Goal: Understand process/instructions

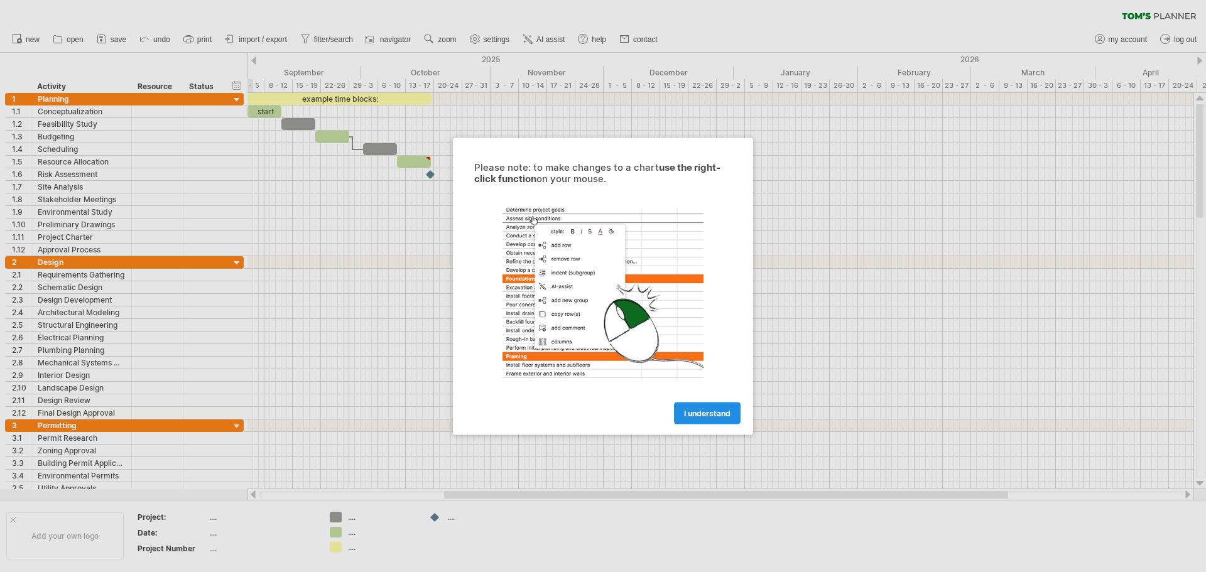
click at [736, 418] on link "I understand" at bounding box center [707, 413] width 67 height 22
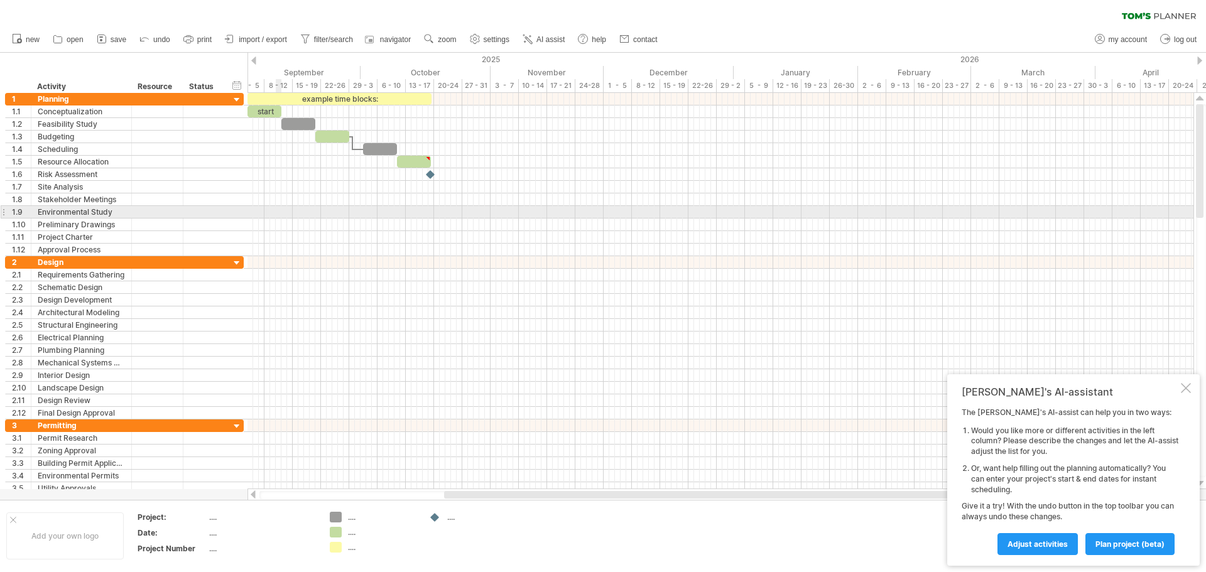
click at [276, 214] on div at bounding box center [721, 212] width 946 height 13
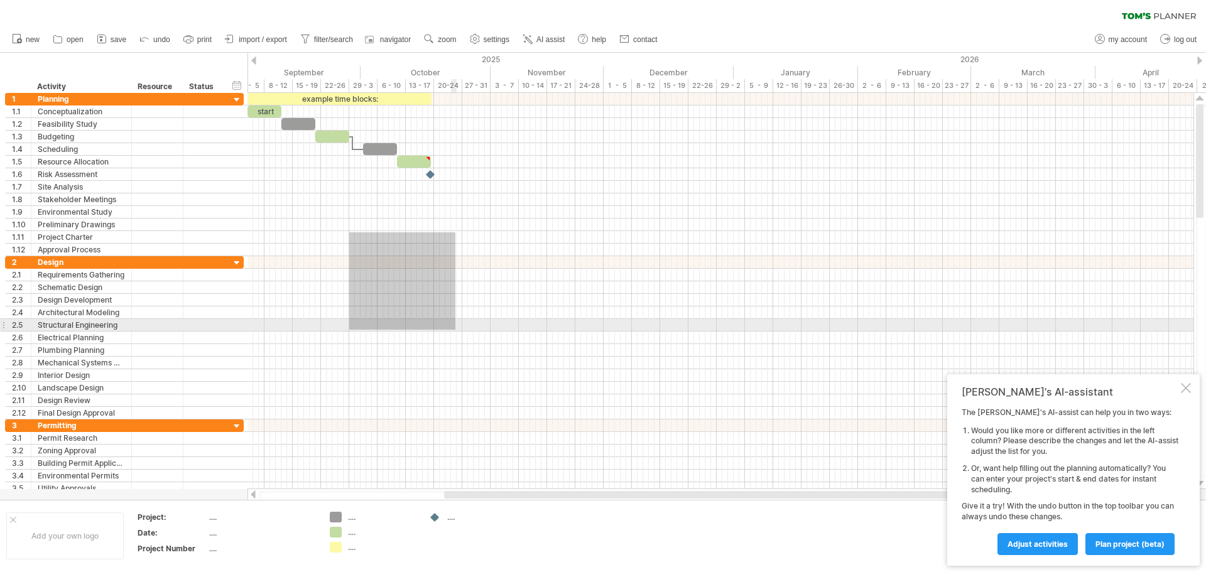
drag, startPoint x: 350, startPoint y: 232, endPoint x: 455, endPoint y: 330, distance: 143.6
click at [455, 330] on div at bounding box center [721, 294] width 946 height 402
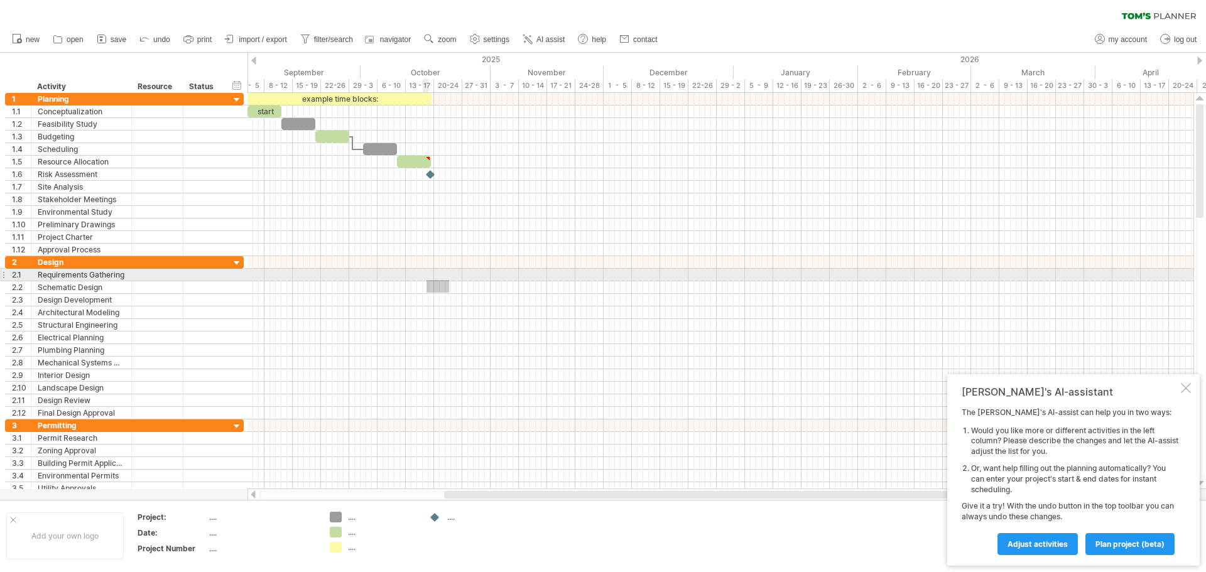
drag, startPoint x: 449, startPoint y: 293, endPoint x: 338, endPoint y: 237, distance: 124.5
click at [339, 270] on div at bounding box center [721, 275] width 946 height 13
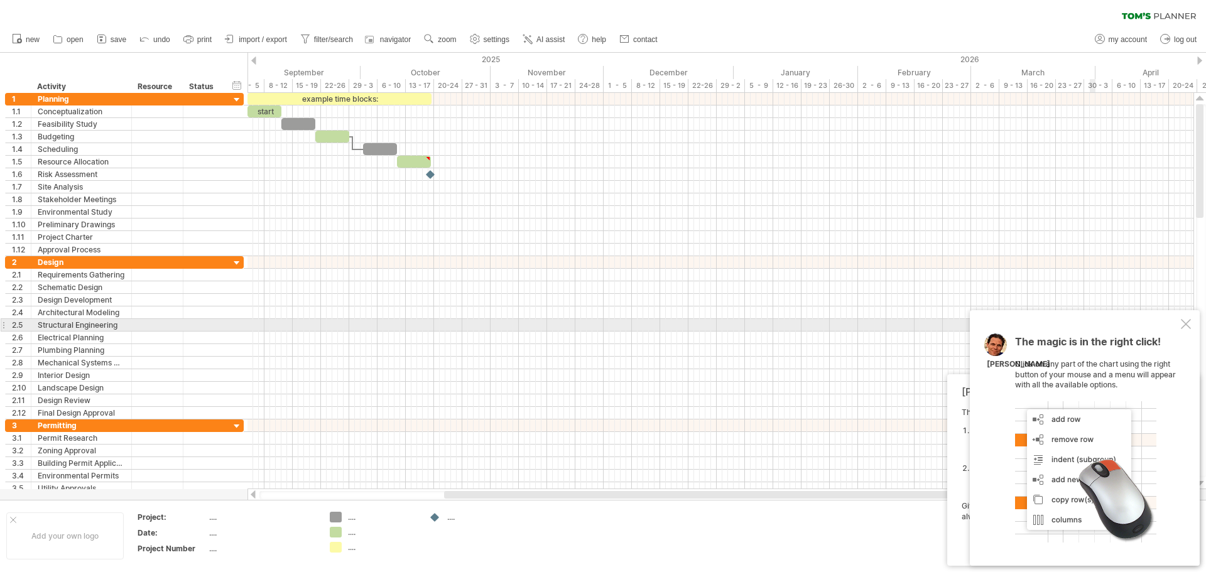
click at [1191, 328] on div "The magic is in the right click! Click on any part of the chart using the right…" at bounding box center [1085, 438] width 230 height 256
click at [1188, 325] on div at bounding box center [1186, 324] width 10 height 10
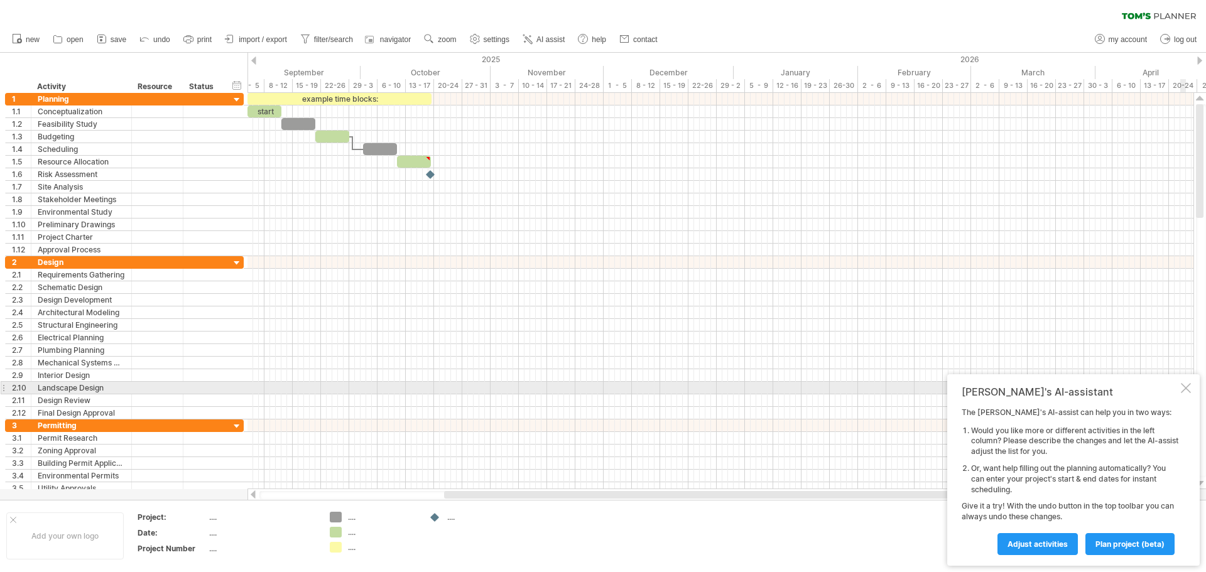
click at [1184, 390] on div at bounding box center [1186, 388] width 10 height 10
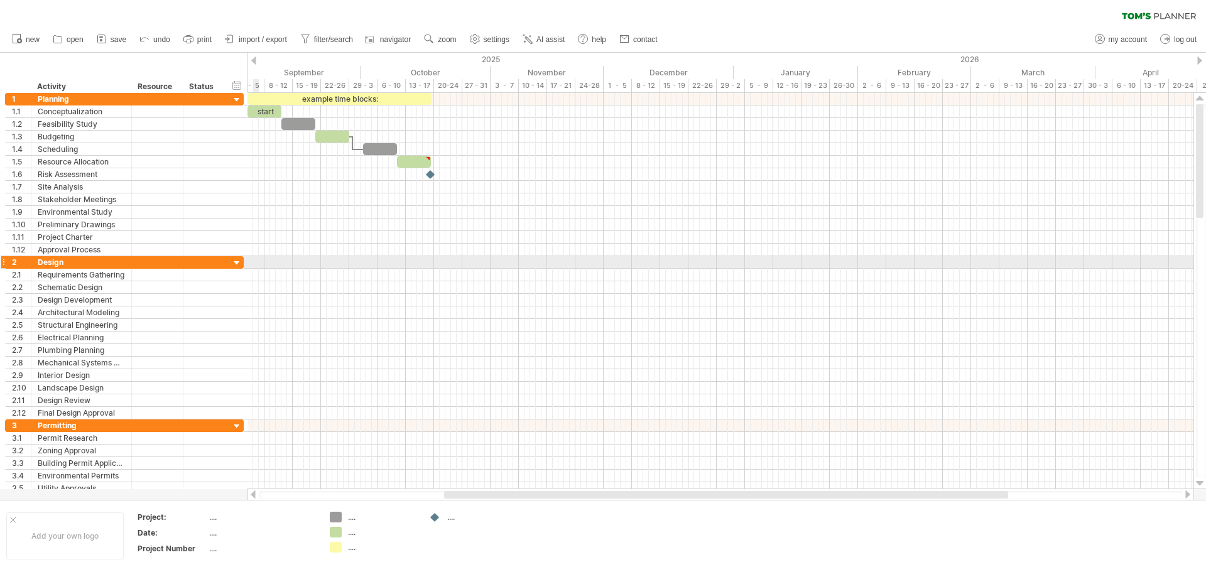
click at [237, 262] on div at bounding box center [237, 264] width 12 height 12
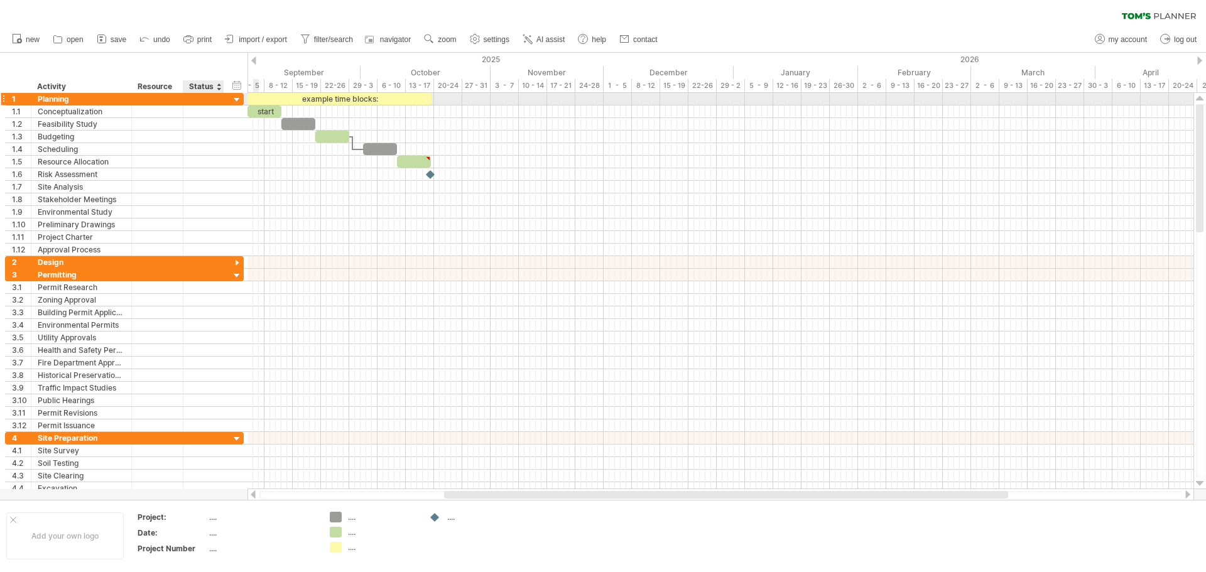
click at [236, 97] on div at bounding box center [237, 100] width 12 height 12
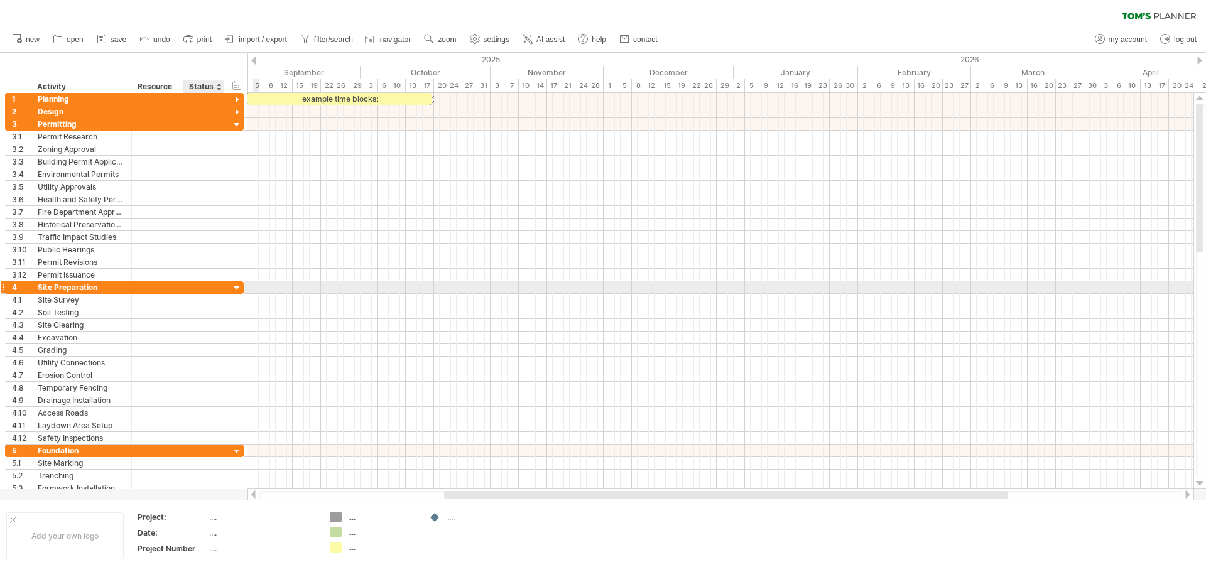
click at [235, 288] on div at bounding box center [237, 289] width 12 height 12
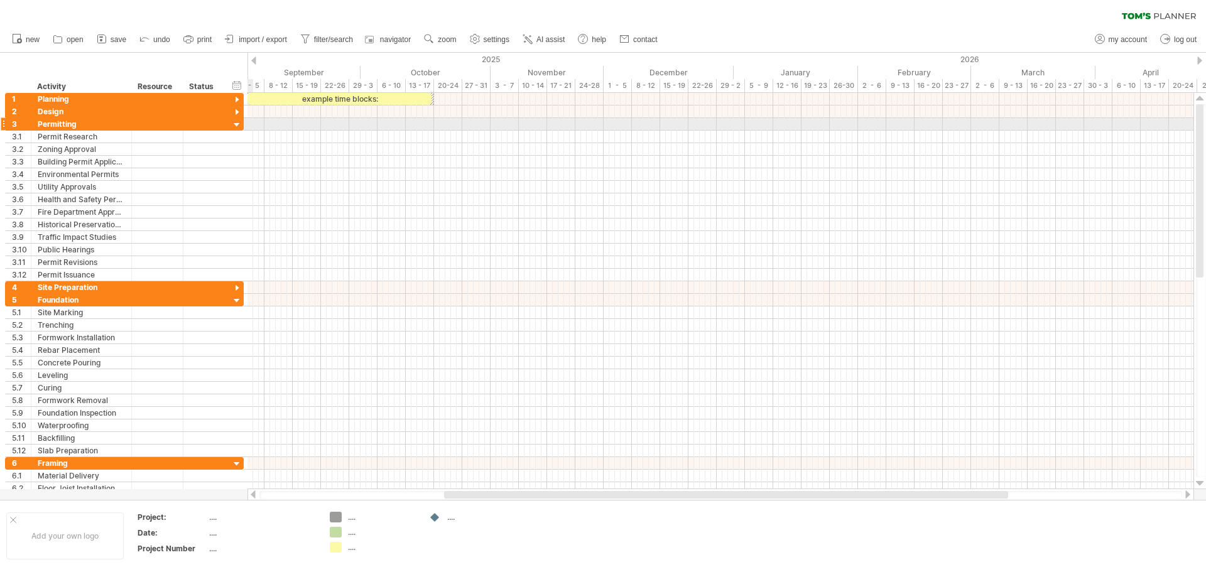
click at [237, 126] on div at bounding box center [237, 125] width 12 height 12
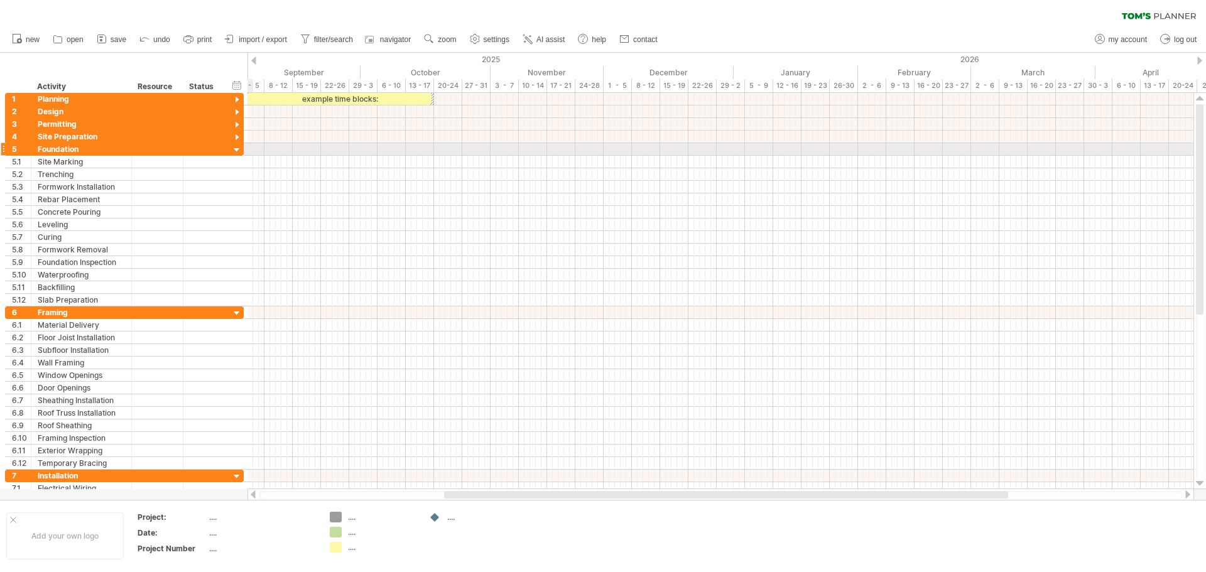
click at [236, 150] on div at bounding box center [237, 150] width 12 height 12
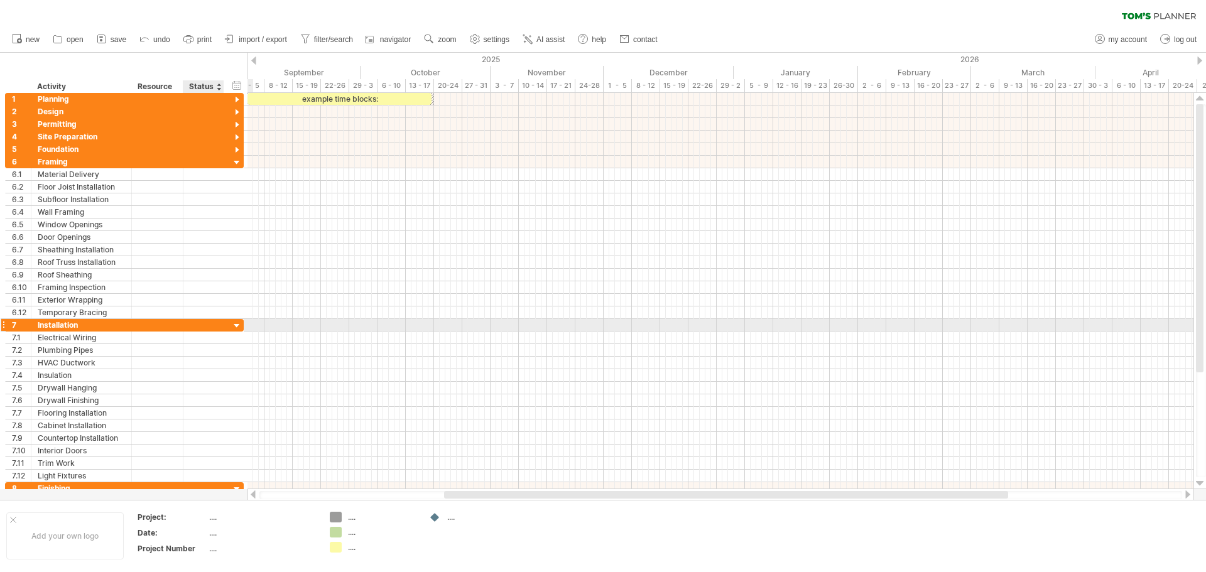
click at [237, 329] on div at bounding box center [237, 326] width 12 height 12
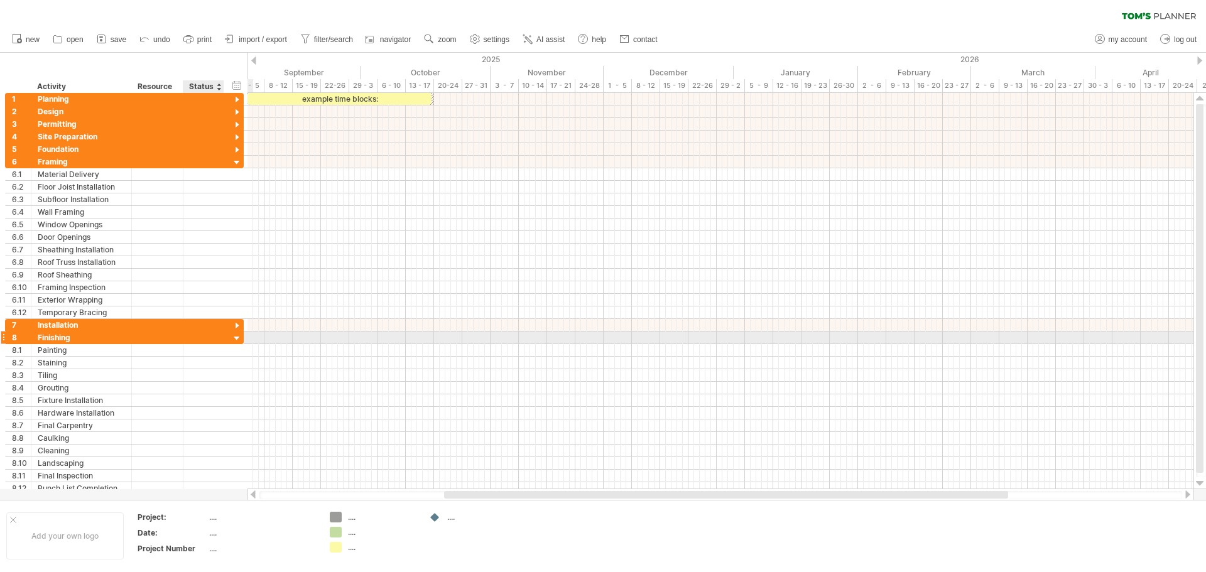
click at [236, 337] on div at bounding box center [237, 339] width 12 height 12
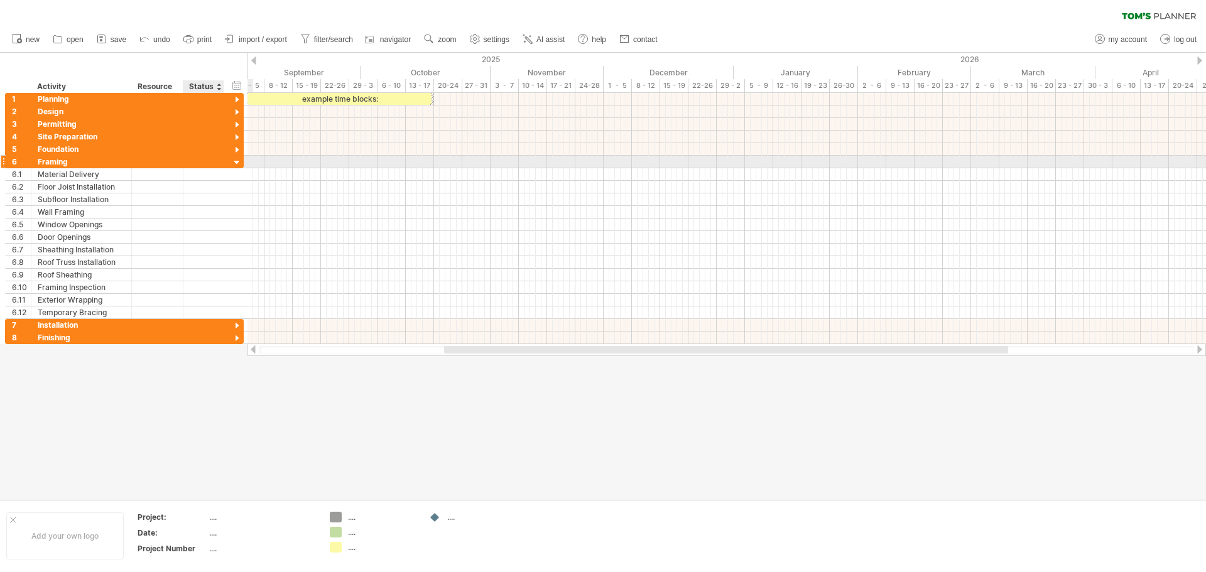
click at [238, 163] on div at bounding box center [237, 163] width 12 height 12
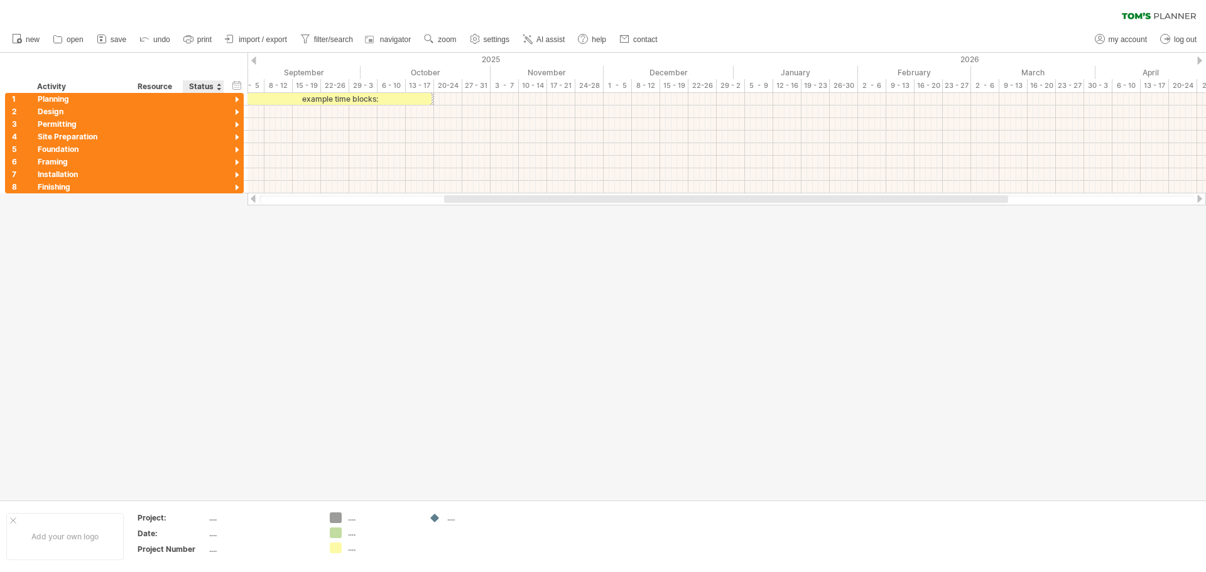
click at [210, 240] on div at bounding box center [603, 276] width 1206 height 447
click at [562, 335] on div at bounding box center [603, 276] width 1206 height 447
